Goal: Check status: Check status

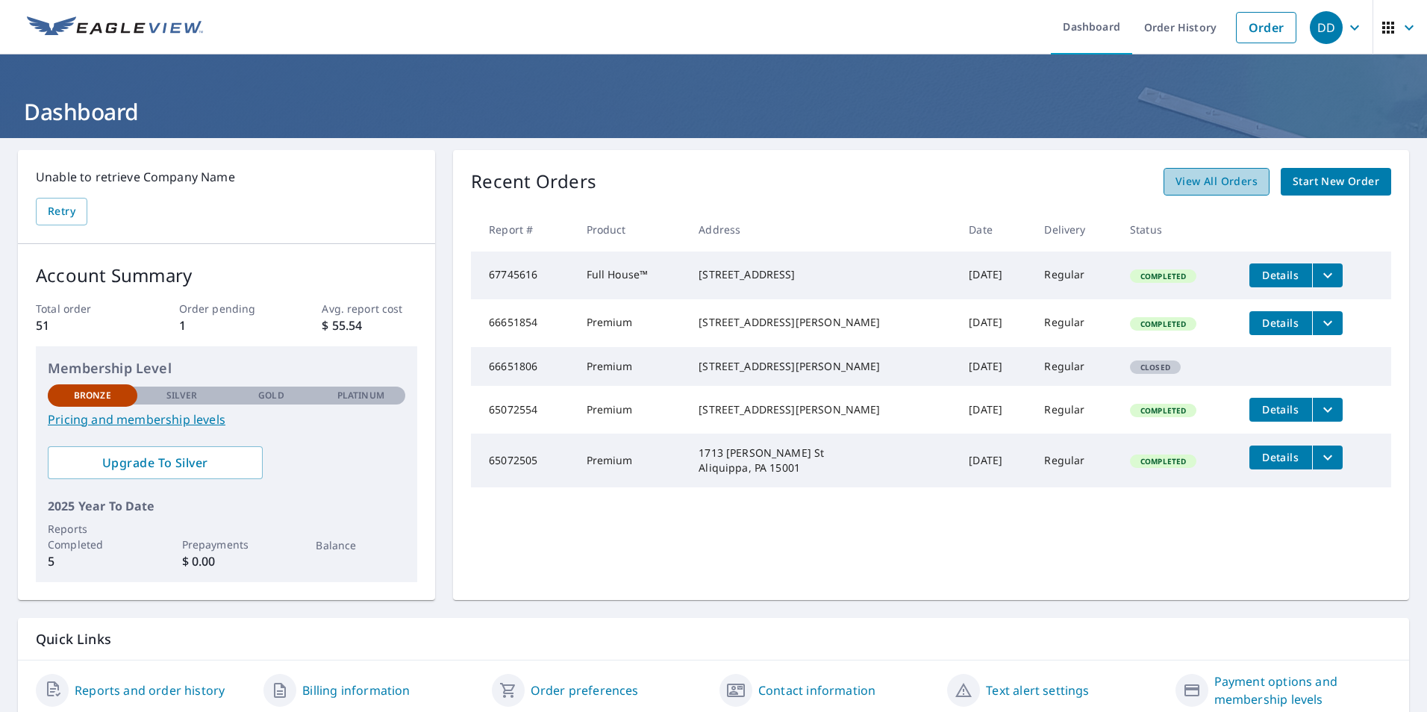
click at [1199, 180] on span "View All Orders" at bounding box center [1216, 181] width 82 height 19
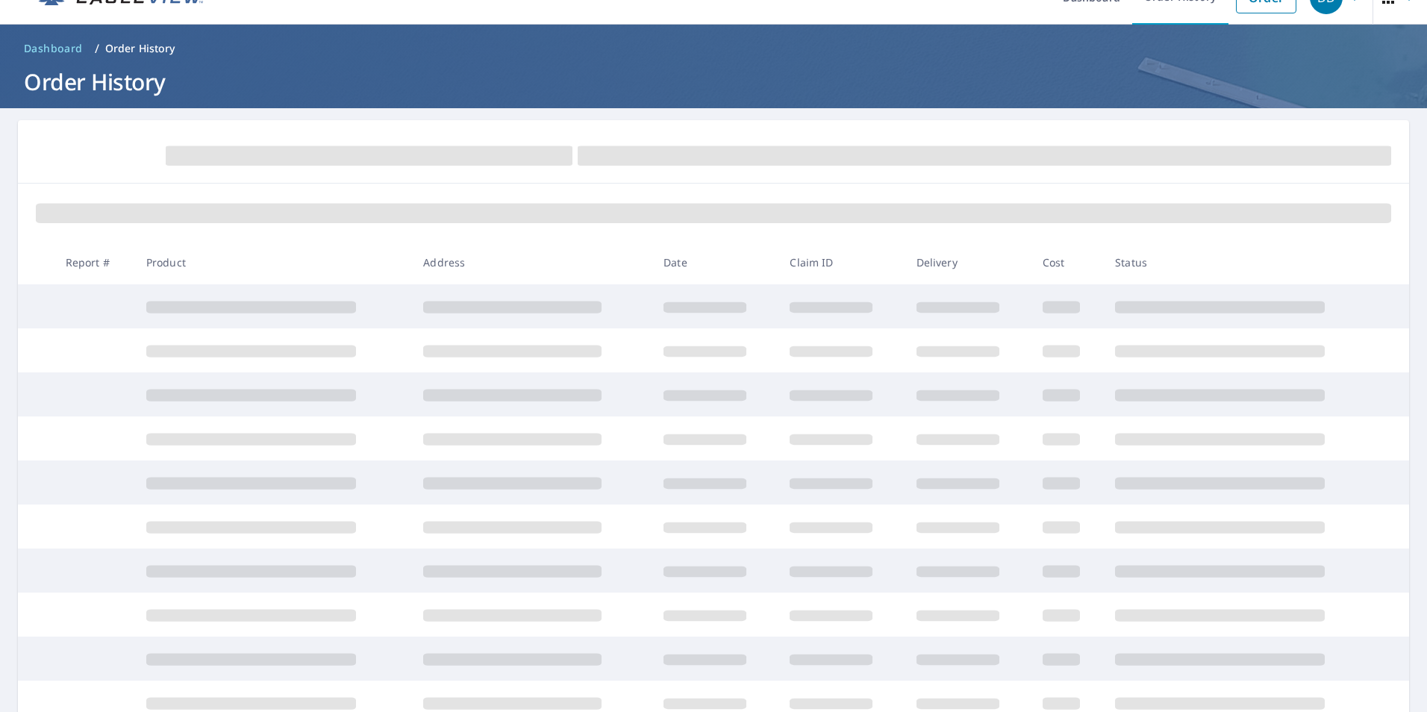
scroll to position [152, 0]
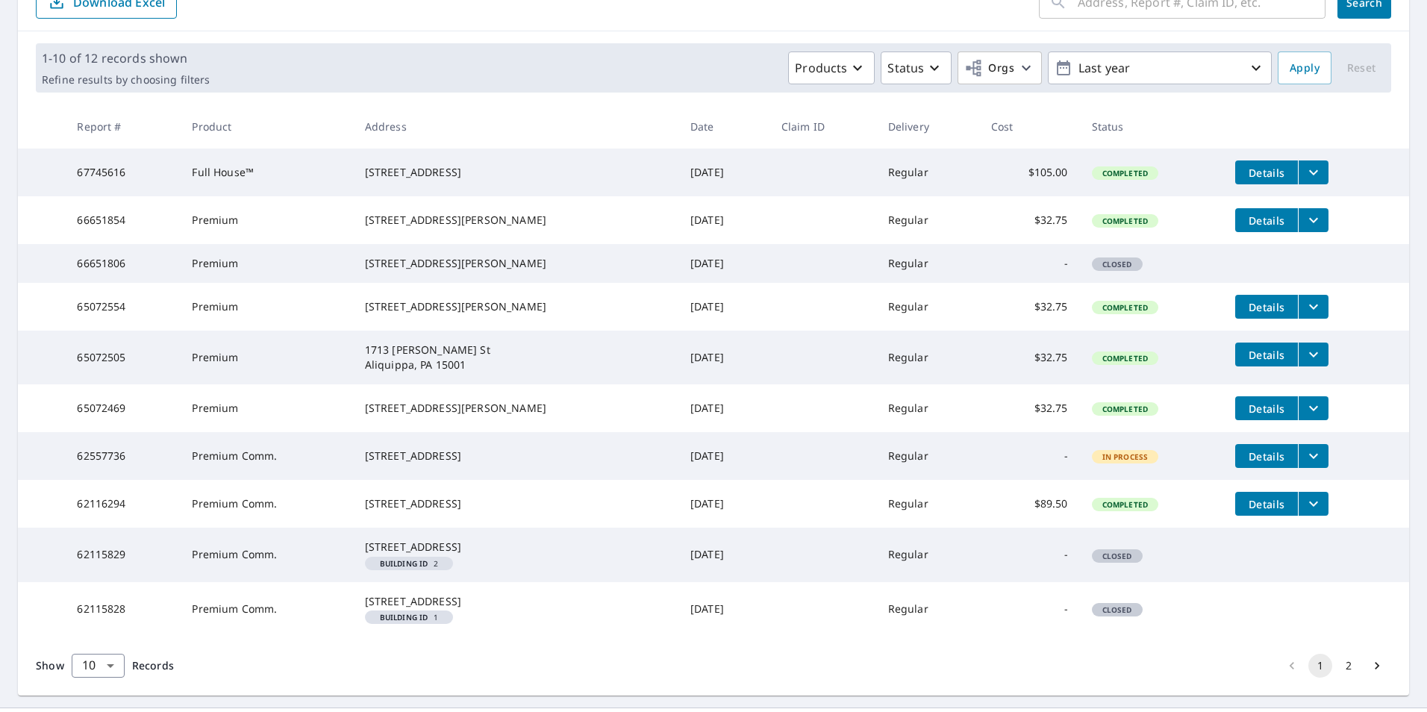
scroll to position [296, 0]
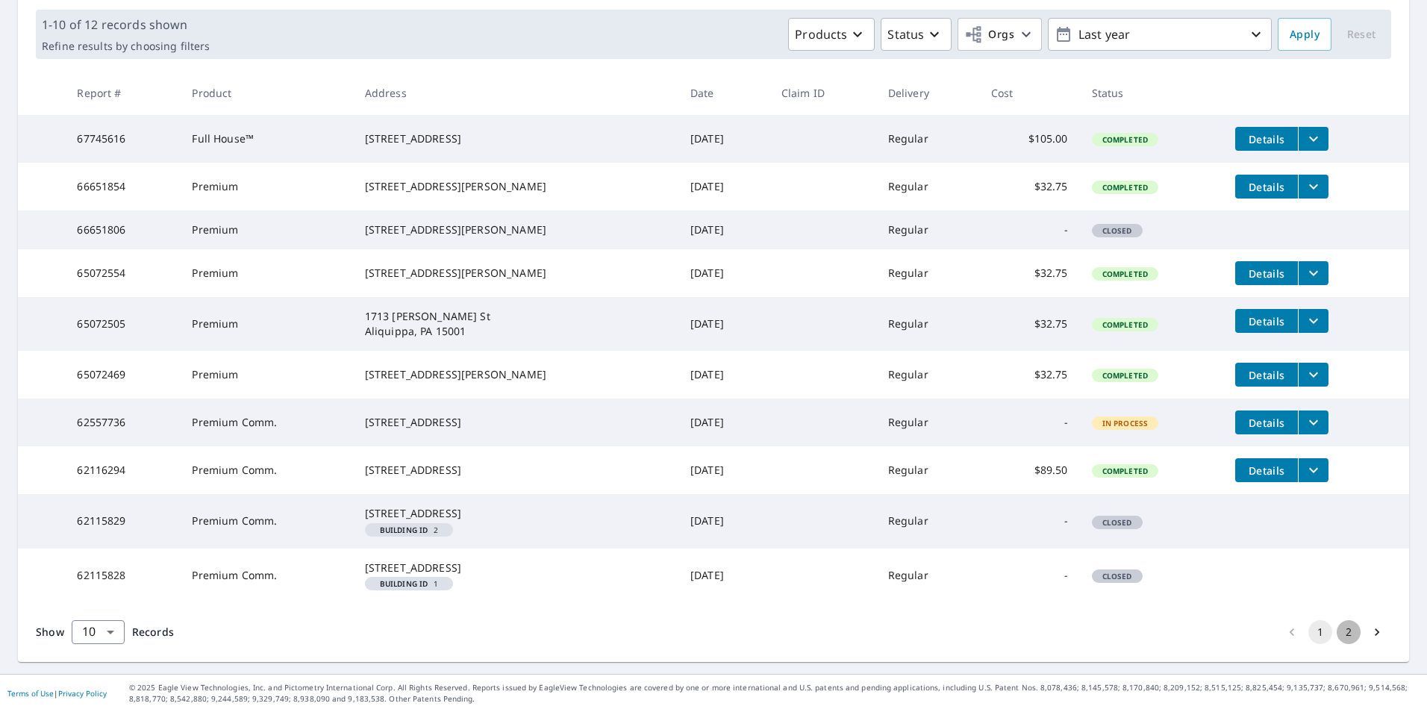
click at [1337, 625] on button "2" at bounding box center [1349, 632] width 24 height 24
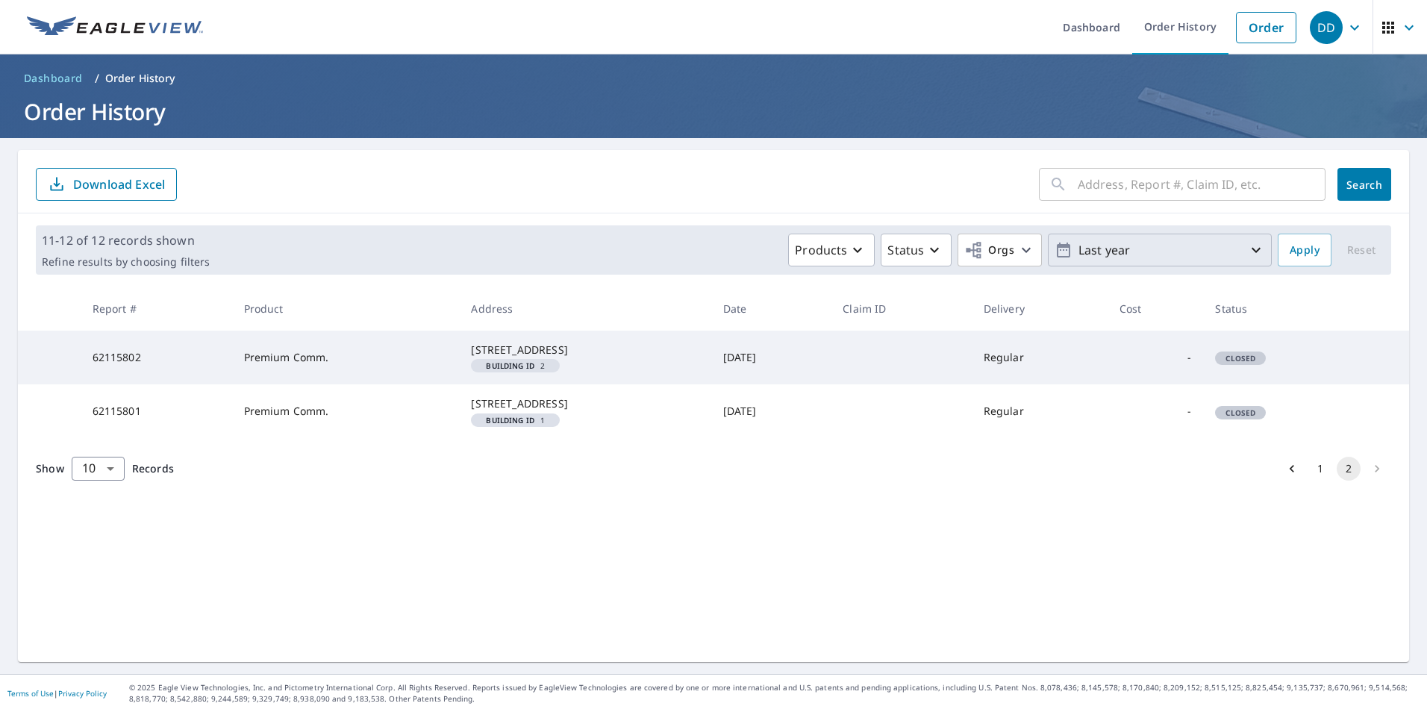
click at [1247, 254] on icon "button" at bounding box center [1256, 250] width 18 height 18
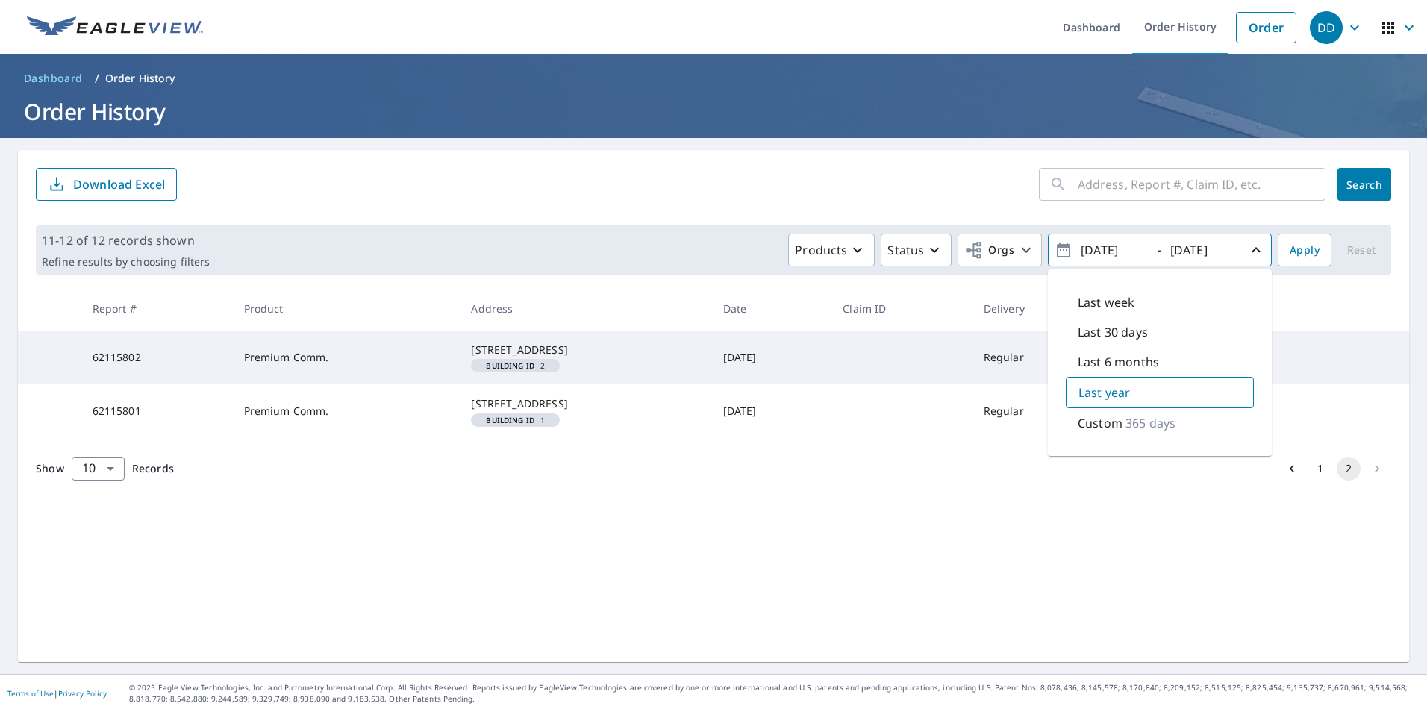
click at [1190, 558] on div "​ Search Download Excel 11-12 of 12 records shown Refine results by choosing fi…" at bounding box center [713, 406] width 1391 height 512
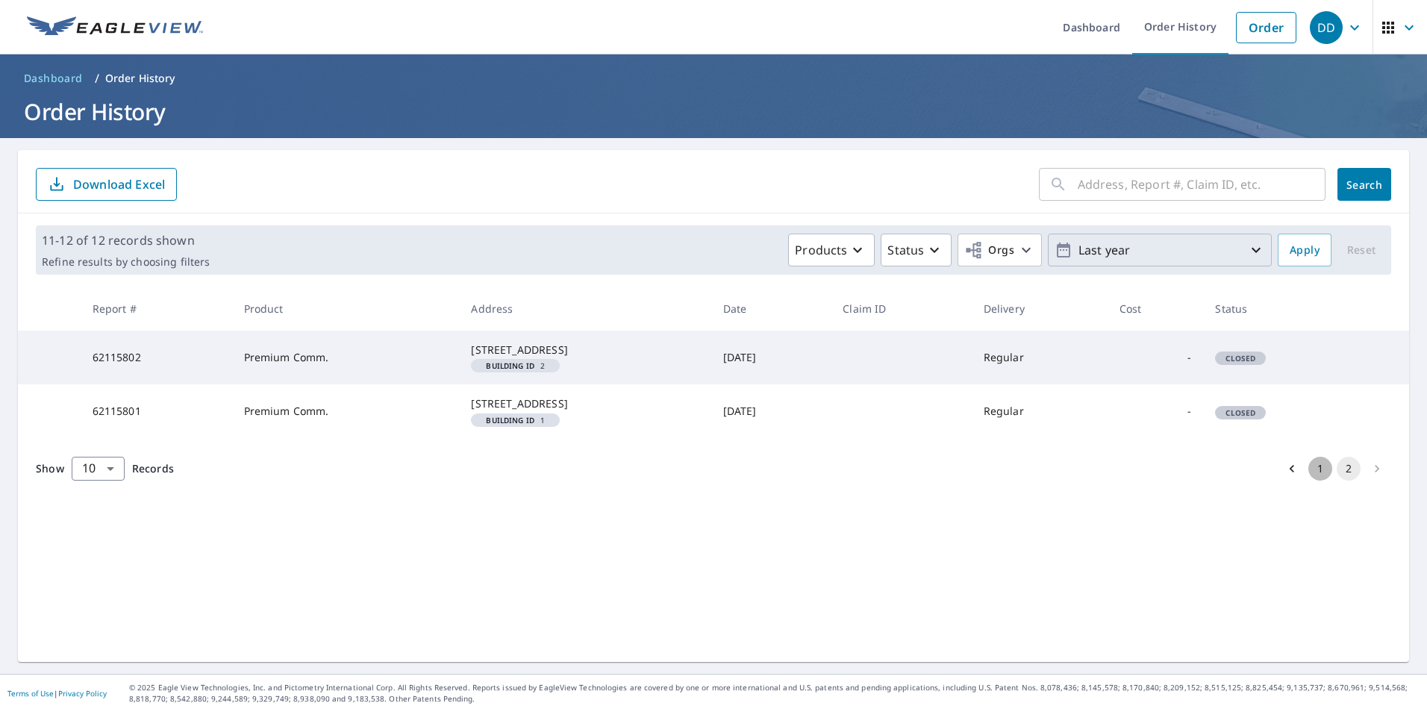
click at [1308, 481] on button "1" at bounding box center [1320, 469] width 24 height 24
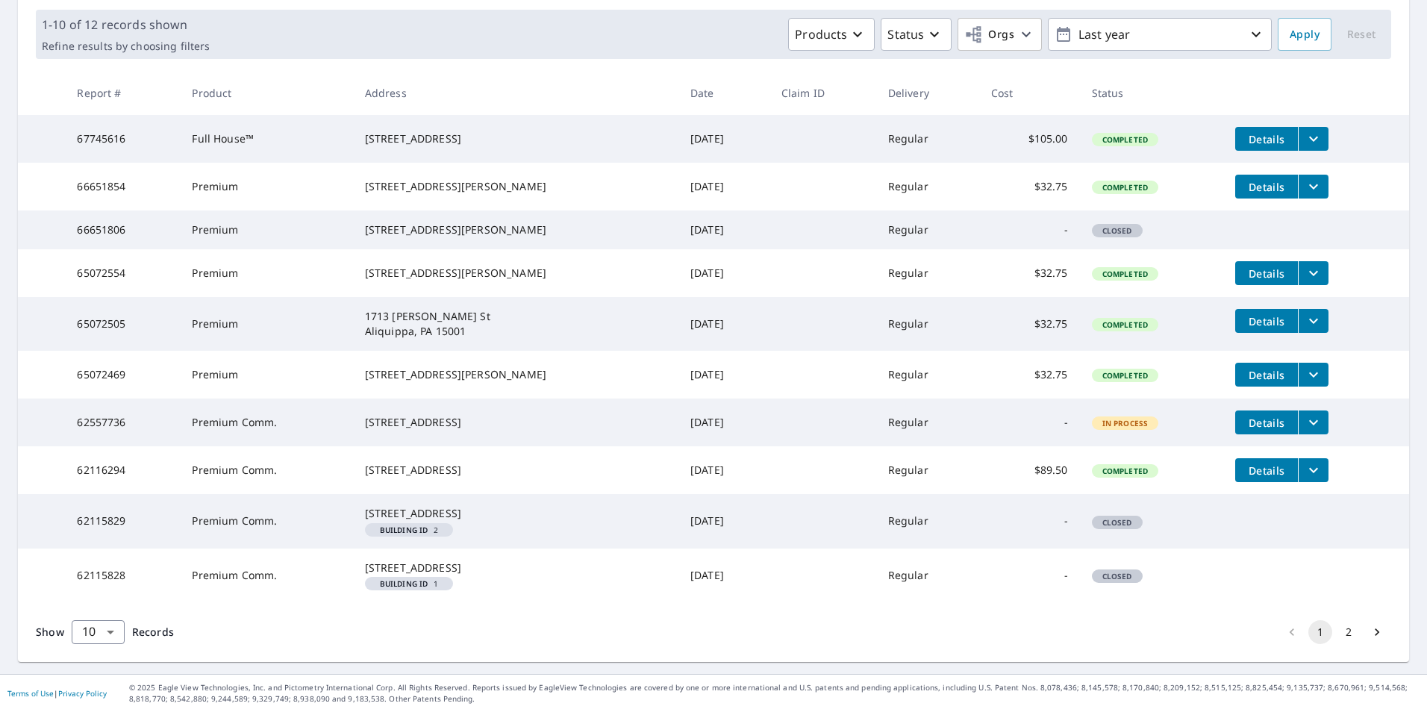
scroll to position [296, 0]
click at [1339, 633] on button "2" at bounding box center [1349, 632] width 24 height 24
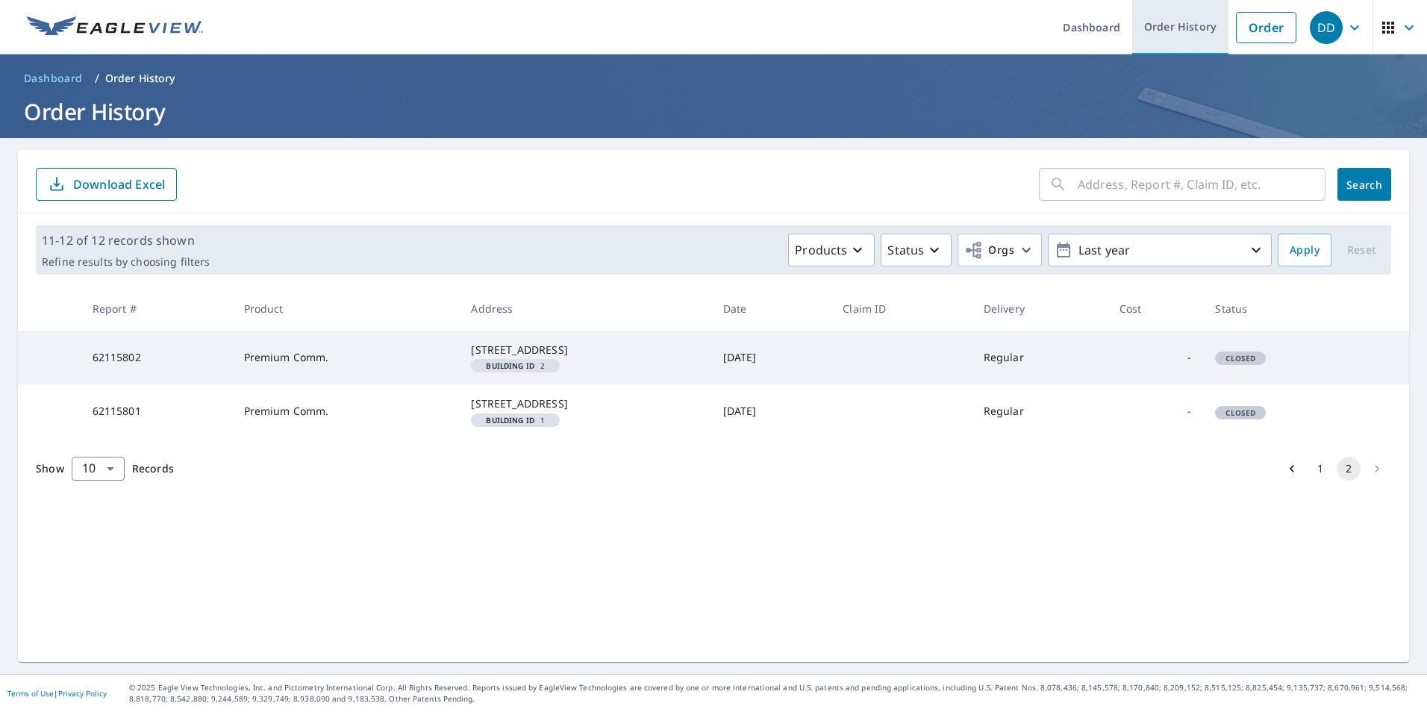
click at [1172, 25] on link "Order History" at bounding box center [1180, 27] width 96 height 54
